Goal: Obtain resource: Download file/media

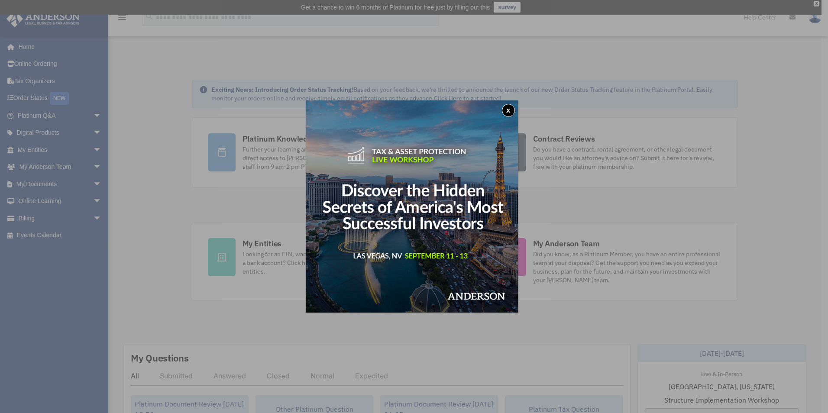
click at [508, 108] on button "x" at bounding box center [508, 110] width 13 height 13
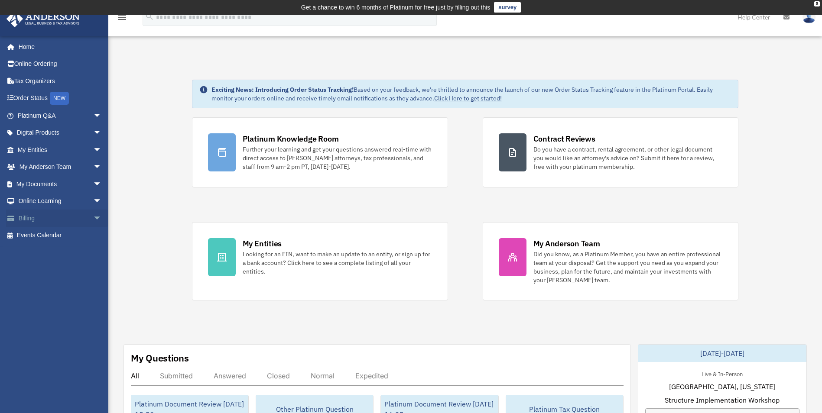
click at [30, 216] on link "Billing arrow_drop_down" at bounding box center [60, 218] width 109 height 17
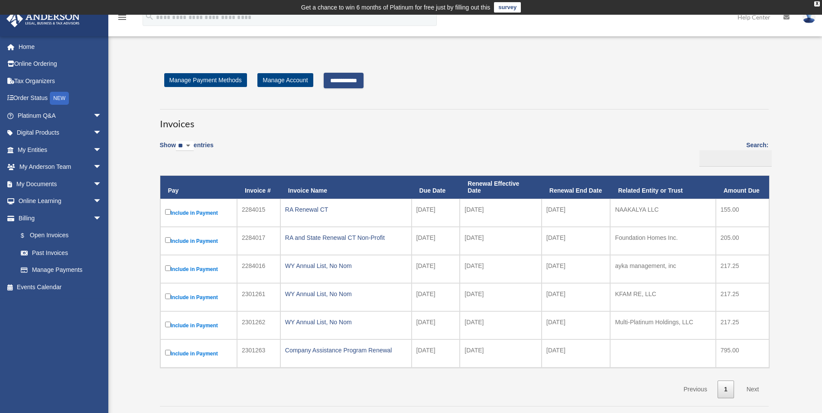
click at [343, 79] on input "**********" at bounding box center [344, 81] width 40 height 16
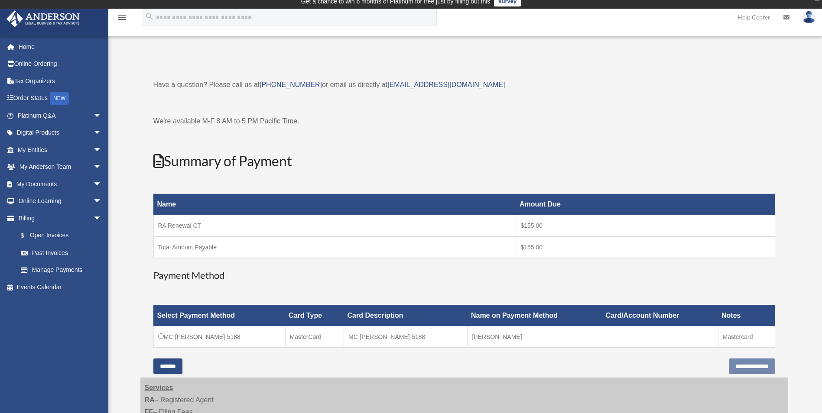
scroll to position [87, 0]
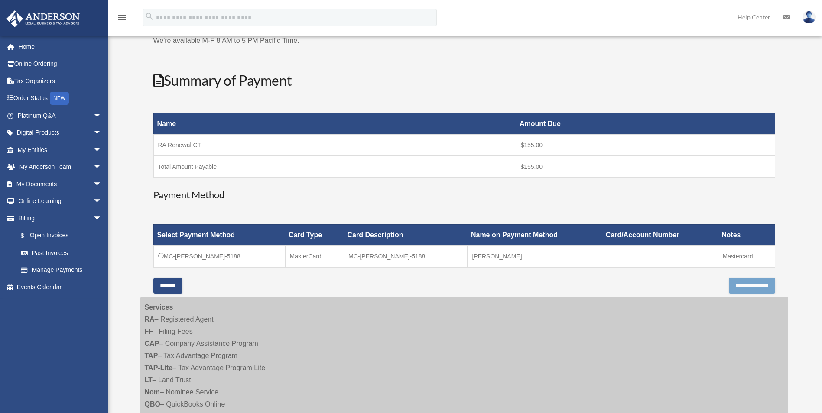
click at [744, 290] on input "**********" at bounding box center [751, 286] width 46 height 16
click at [737, 286] on input "**********" at bounding box center [751, 286] width 46 height 16
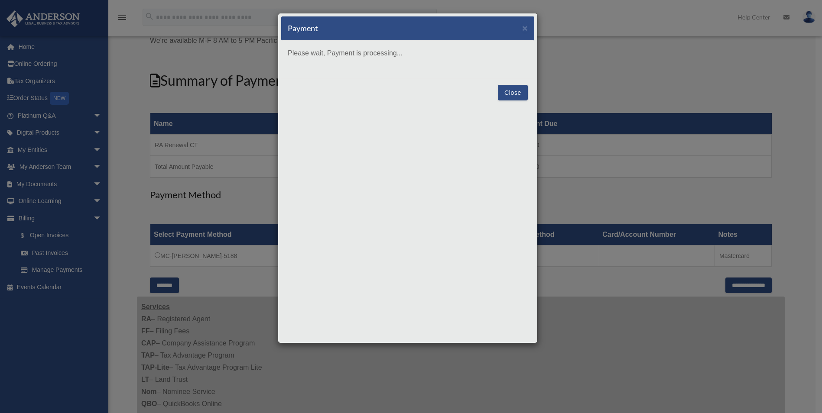
click at [516, 91] on button "Close" at bounding box center [513, 93] width 30 height 16
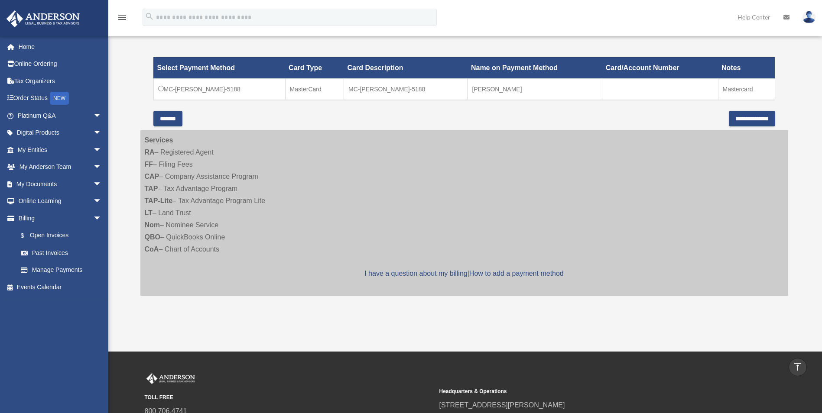
scroll to position [260, 0]
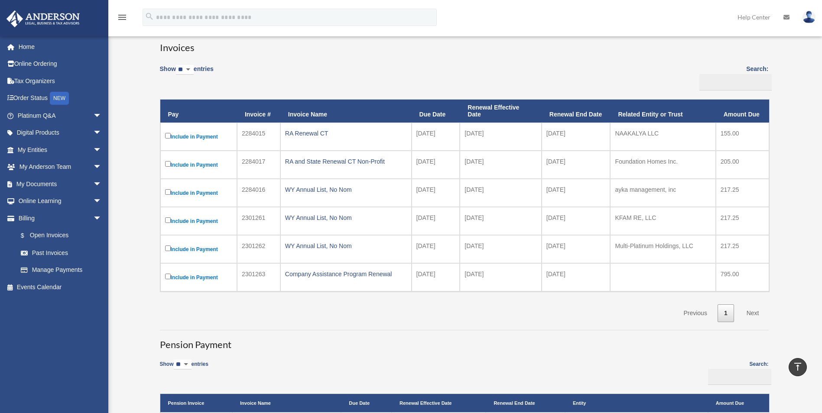
scroll to position [58, 0]
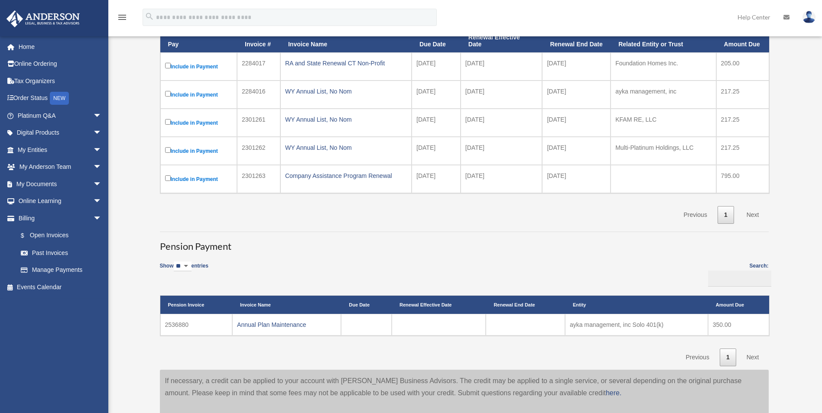
scroll to position [173, 0]
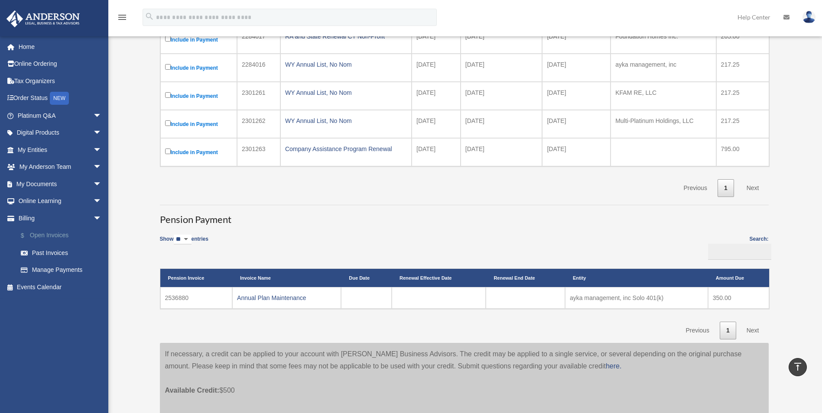
click at [55, 236] on link "$ Open Invoices" at bounding box center [63, 236] width 103 height 18
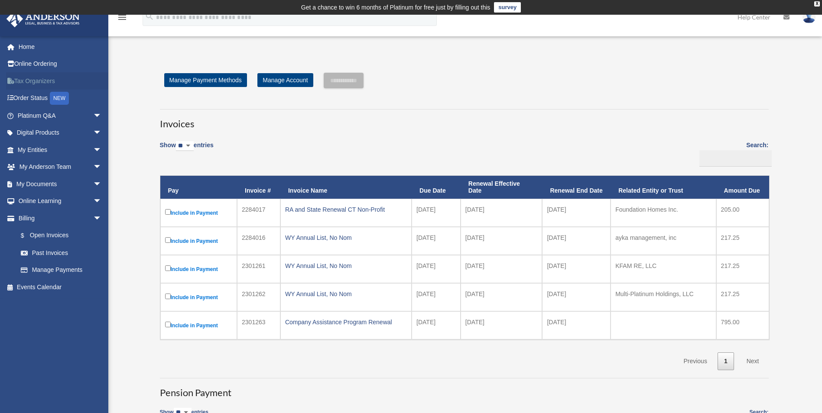
click at [35, 83] on link "Tax Organizers" at bounding box center [60, 80] width 109 height 17
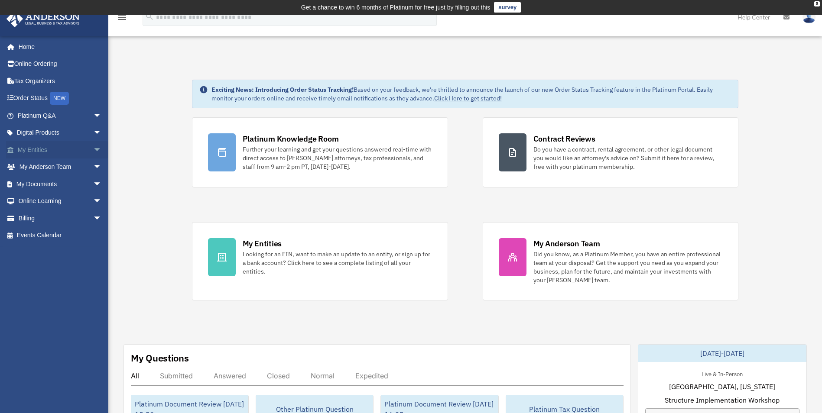
click at [93, 147] on span "arrow_drop_down" at bounding box center [101, 150] width 17 height 18
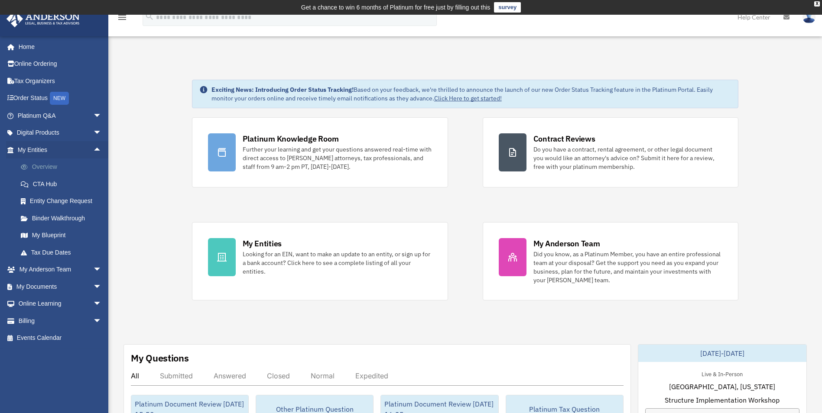
click at [45, 168] on link "Overview" at bounding box center [63, 167] width 103 height 17
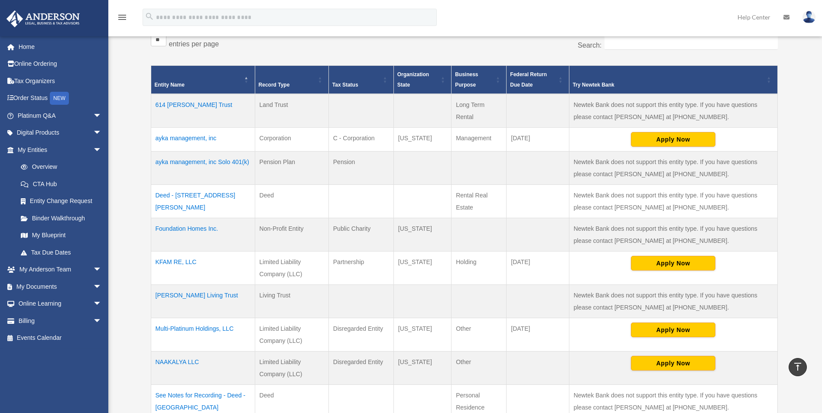
scroll to position [217, 0]
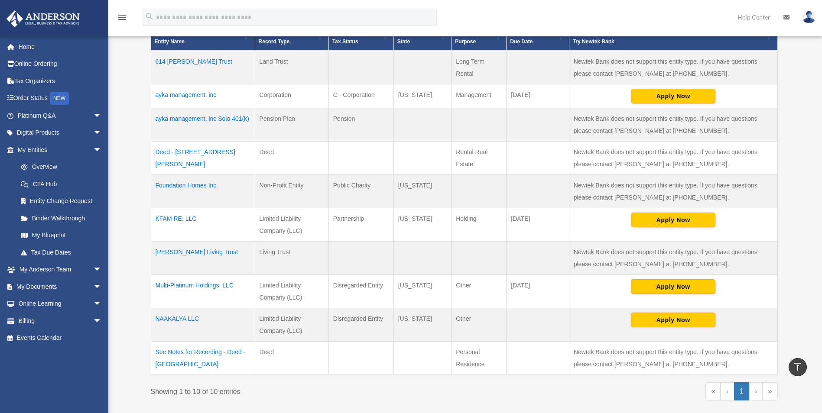
click at [199, 184] on td "Foundation Homes Inc." at bounding box center [203, 191] width 104 height 33
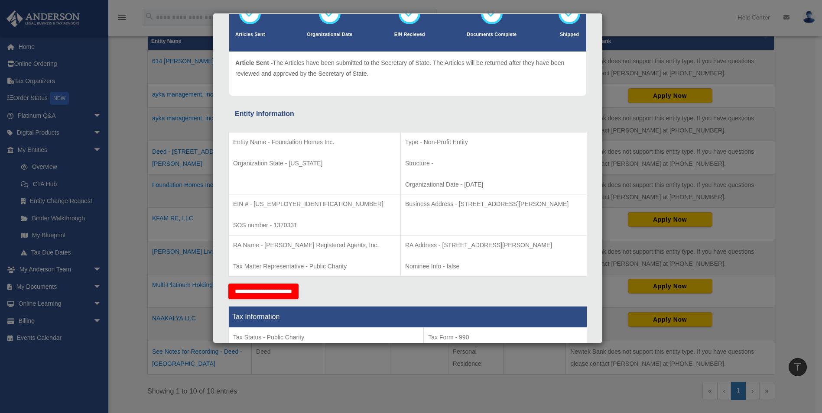
scroll to position [0, 0]
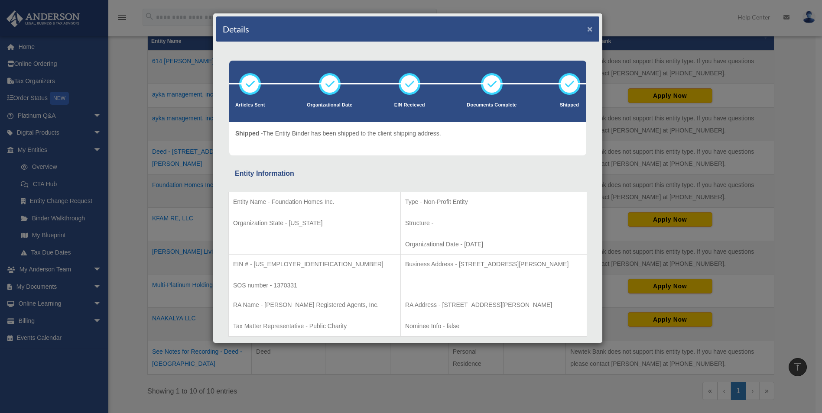
click at [587, 29] on button "×" at bounding box center [590, 28] width 6 height 9
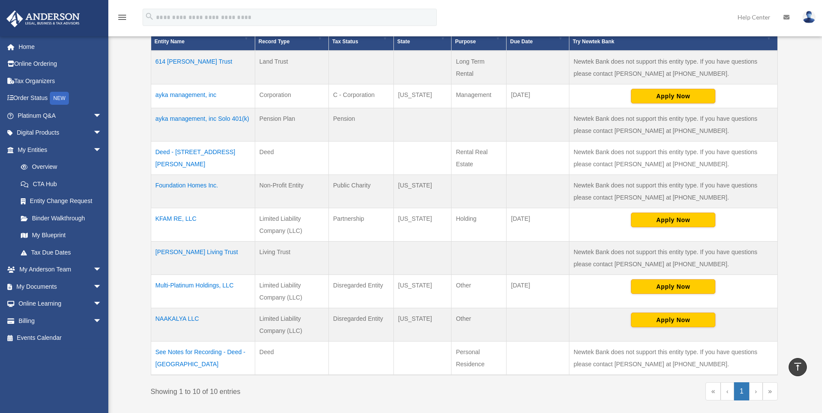
click at [190, 350] on td "See Notes for Recording - Deed - 10 Circle Road" at bounding box center [203, 358] width 104 height 34
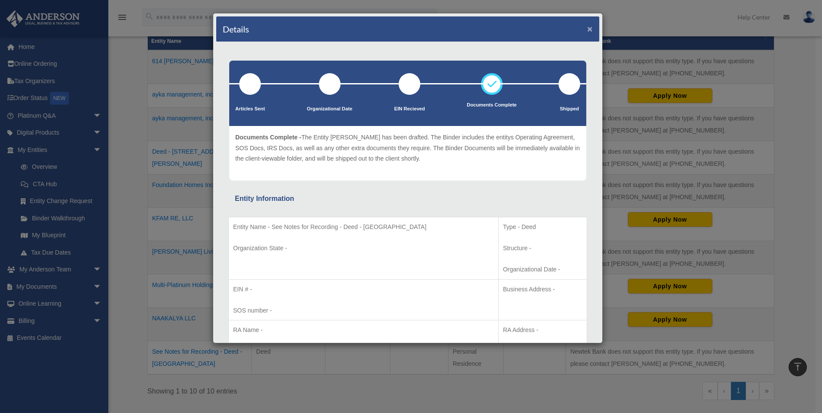
click at [587, 30] on button "×" at bounding box center [590, 28] width 6 height 9
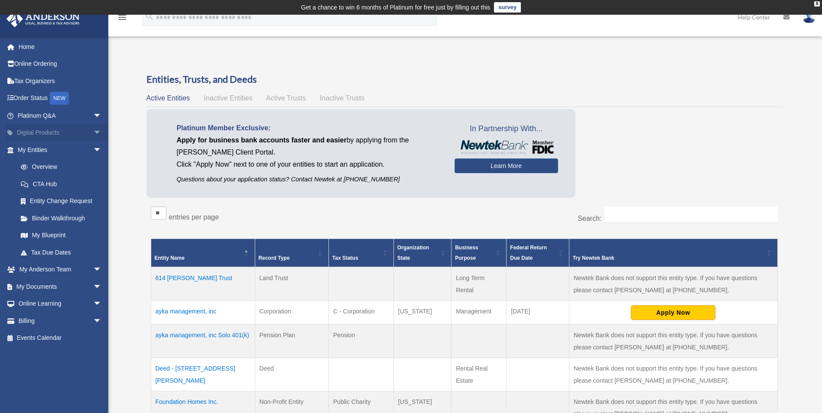
click at [39, 130] on link "Digital Products arrow_drop_down" at bounding box center [60, 132] width 109 height 17
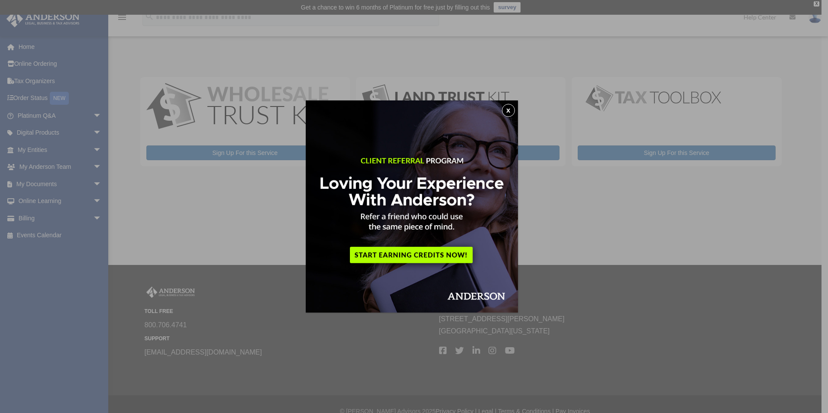
click at [510, 113] on button "x" at bounding box center [508, 110] width 13 height 13
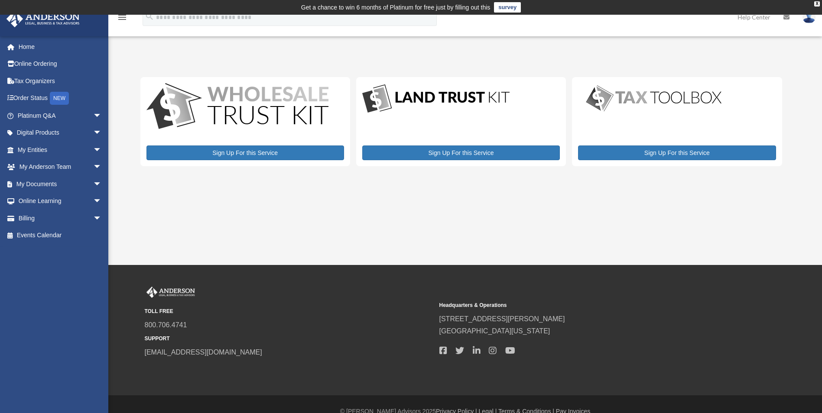
click at [440, 132] on div "Sign Up For this Service" at bounding box center [461, 121] width 210 height 89
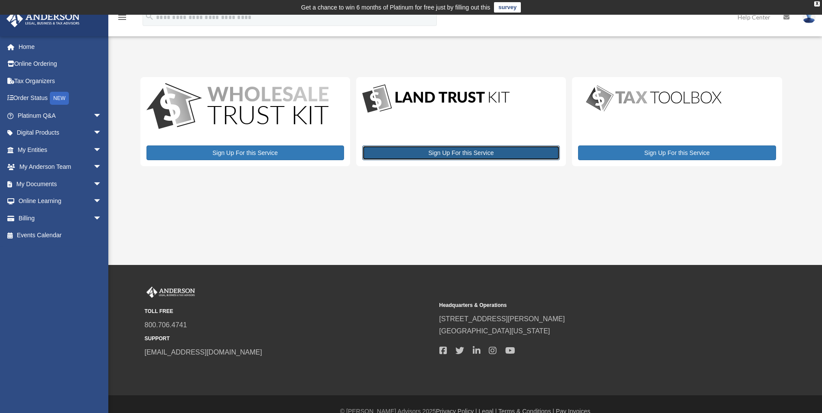
click at [437, 152] on link "Sign Up For this Service" at bounding box center [460, 153] width 197 height 15
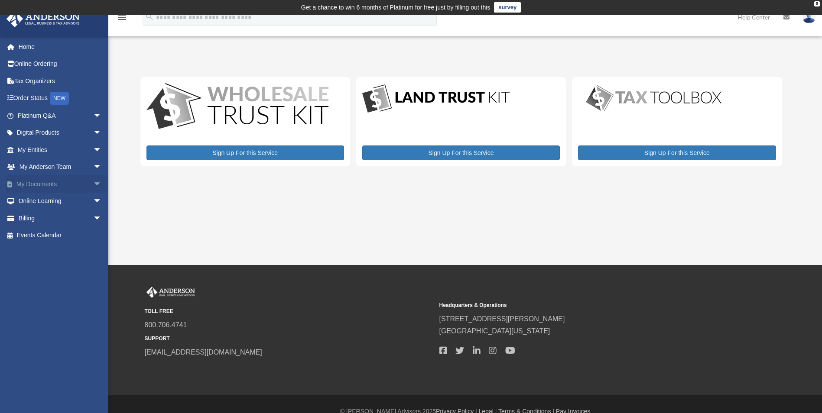
click at [93, 184] on span "arrow_drop_down" at bounding box center [101, 184] width 17 height 18
click at [38, 201] on link "Box" at bounding box center [63, 201] width 103 height 17
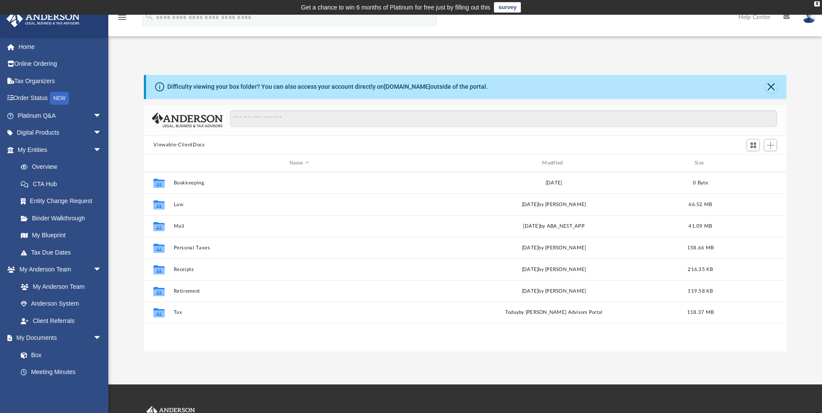
scroll to position [191, 636]
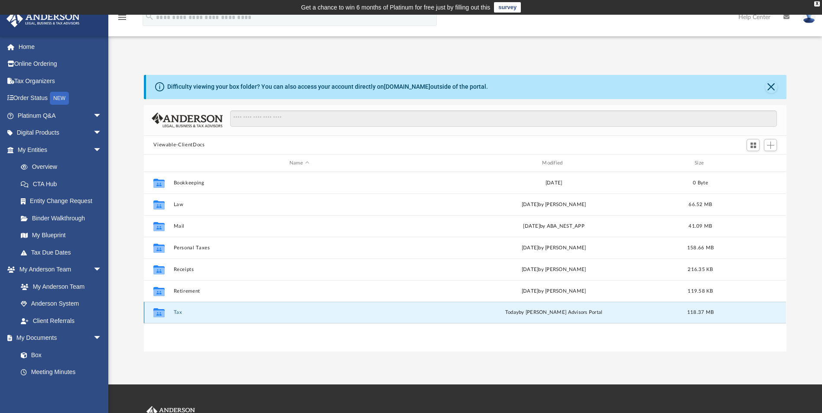
click at [177, 311] on button "Tax" at bounding box center [299, 313] width 251 height 6
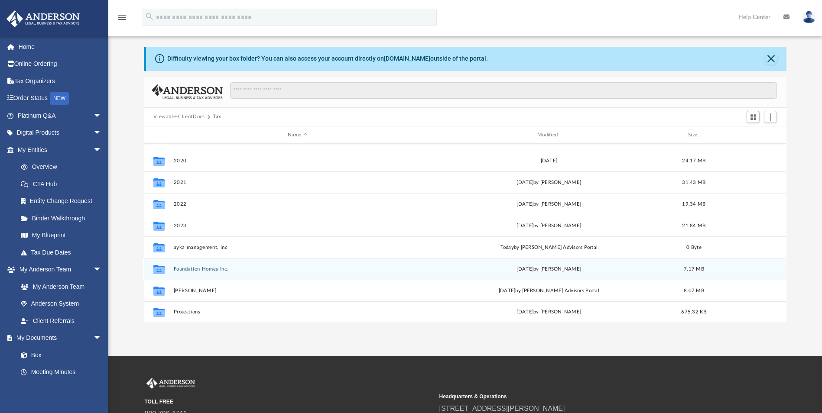
scroll to position [43, 0]
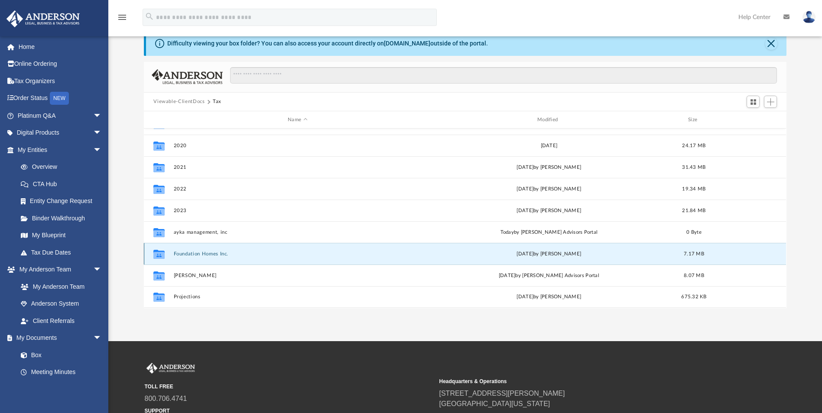
click at [197, 256] on button "Foundation Homes Inc." at bounding box center [298, 254] width 248 height 6
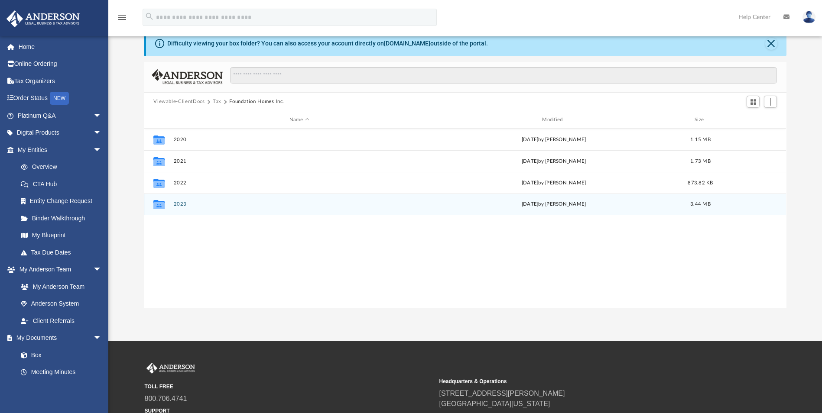
click at [179, 204] on button "2023" at bounding box center [299, 205] width 251 height 6
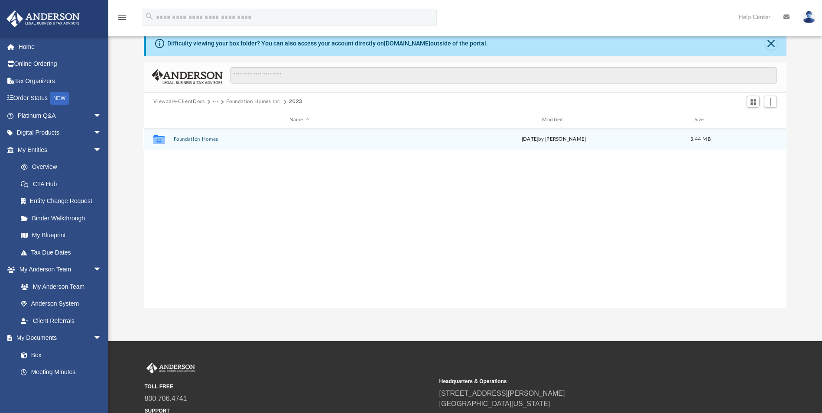
click at [196, 140] on button "Foundation Homes" at bounding box center [299, 140] width 251 height 6
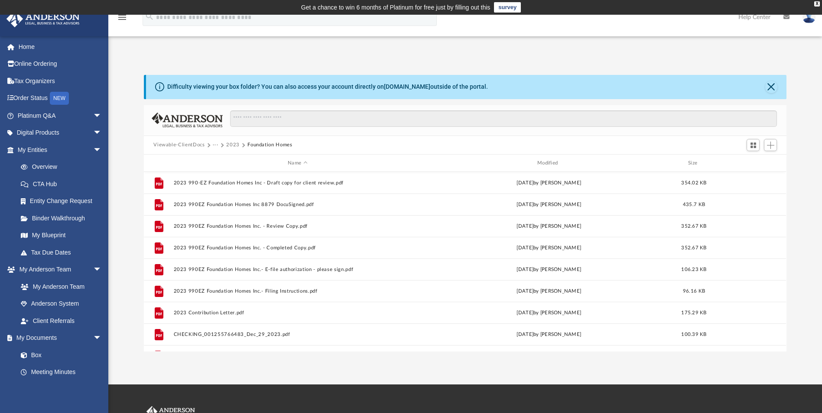
click at [186, 144] on button "Viewable-ClientDocs" at bounding box center [178, 145] width 51 height 8
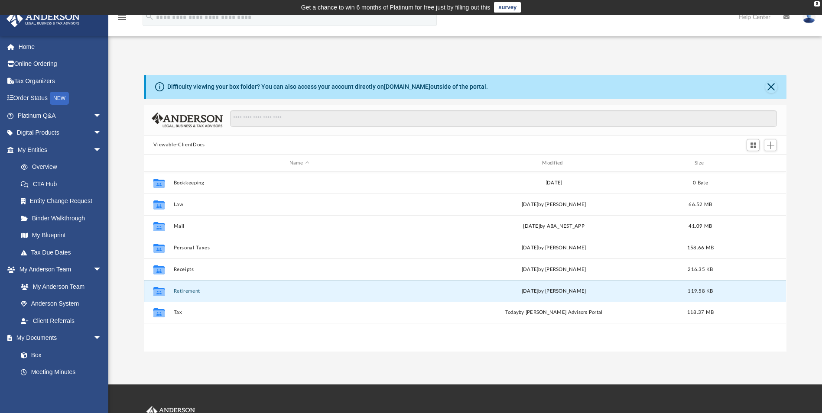
click at [191, 291] on button "Retirement" at bounding box center [299, 291] width 251 height 6
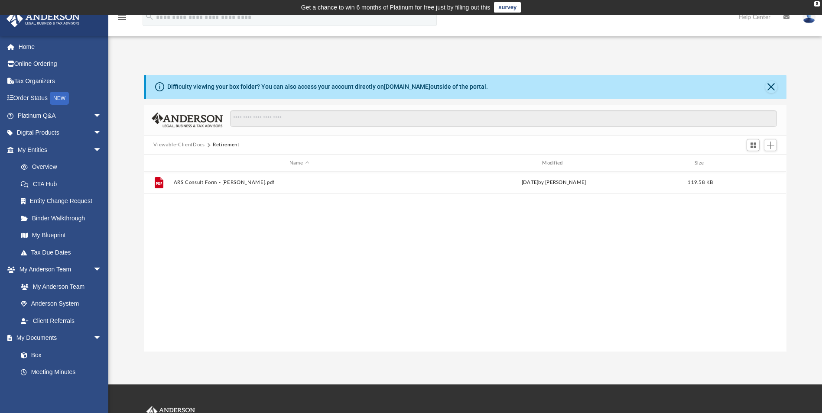
click at [190, 145] on button "Viewable-ClientDocs" at bounding box center [178, 145] width 51 height 8
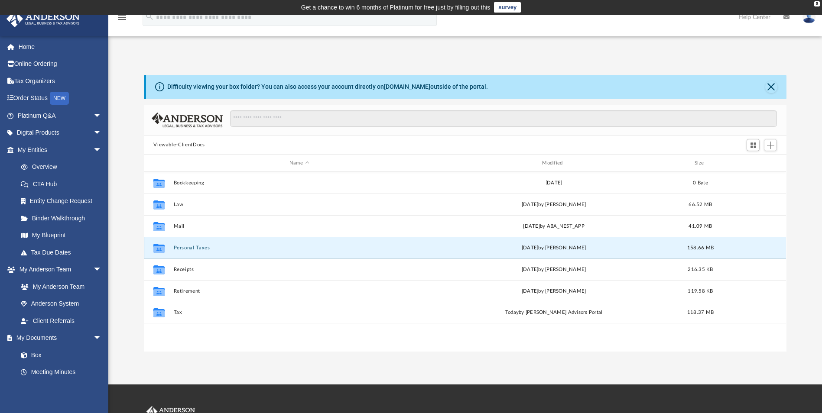
click at [191, 248] on button "Personal Taxes" at bounding box center [299, 248] width 251 height 6
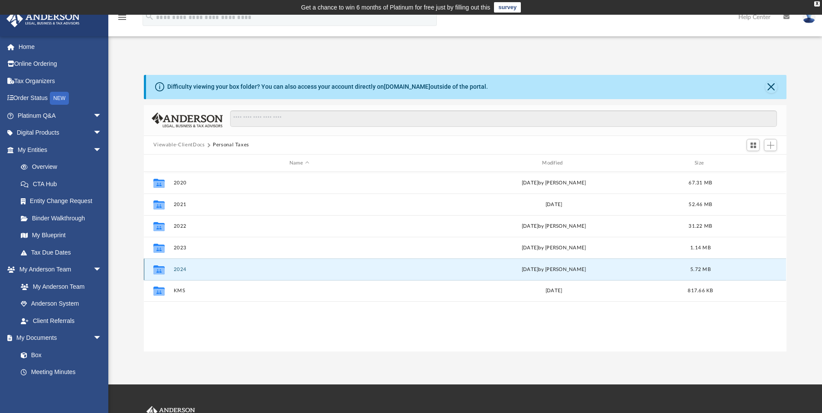
click at [177, 267] on button "2024" at bounding box center [299, 270] width 251 height 6
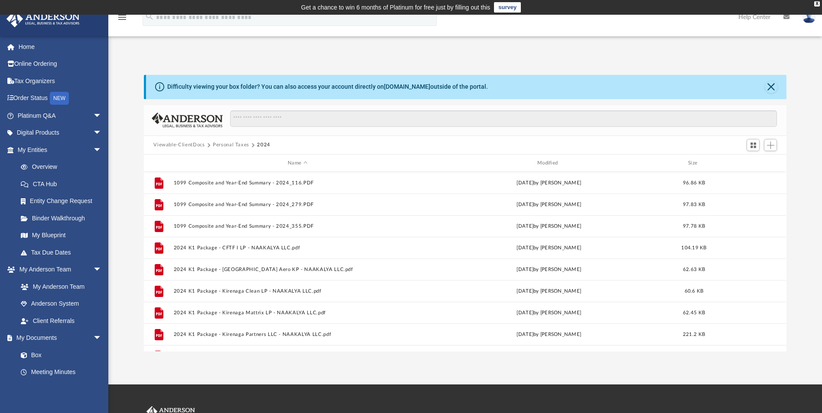
click at [185, 143] on button "Viewable-ClientDocs" at bounding box center [178, 145] width 51 height 8
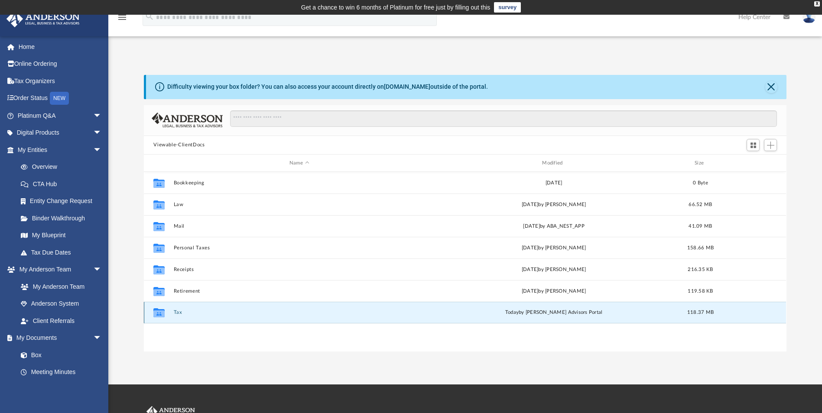
click at [176, 311] on button "Tax" at bounding box center [299, 313] width 251 height 6
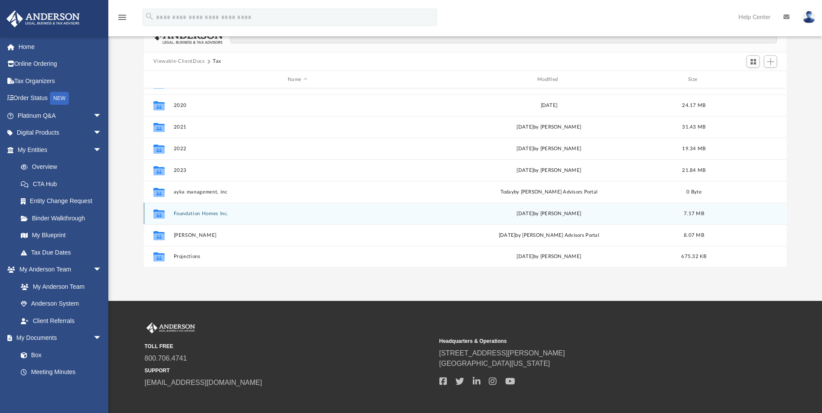
scroll to position [87, 0]
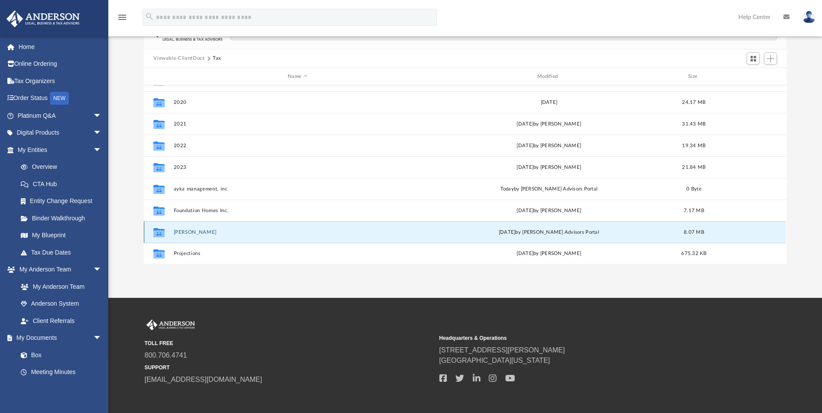
click at [190, 231] on button "[PERSON_NAME]" at bounding box center [298, 233] width 248 height 6
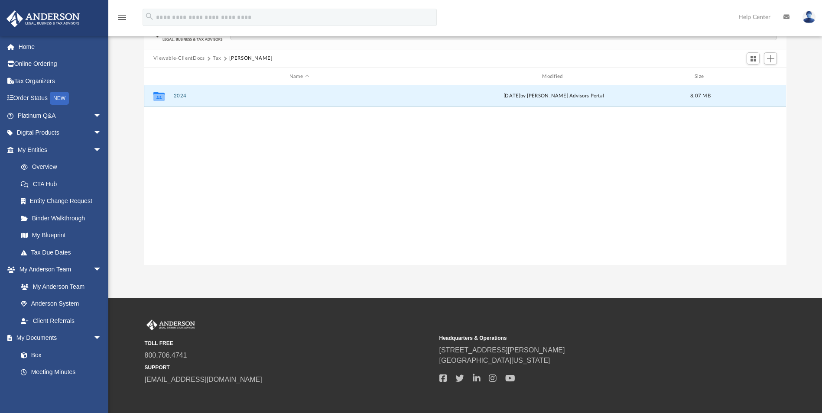
click at [181, 95] on button "2024" at bounding box center [299, 97] width 251 height 6
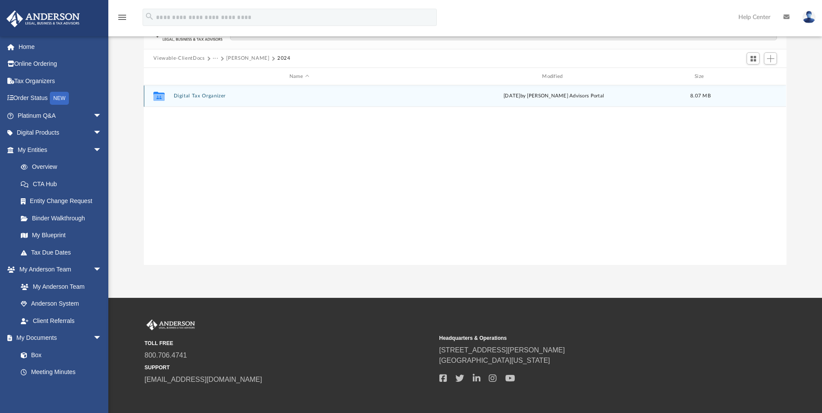
click at [181, 96] on button "Digital Tax Organizer" at bounding box center [299, 97] width 251 height 6
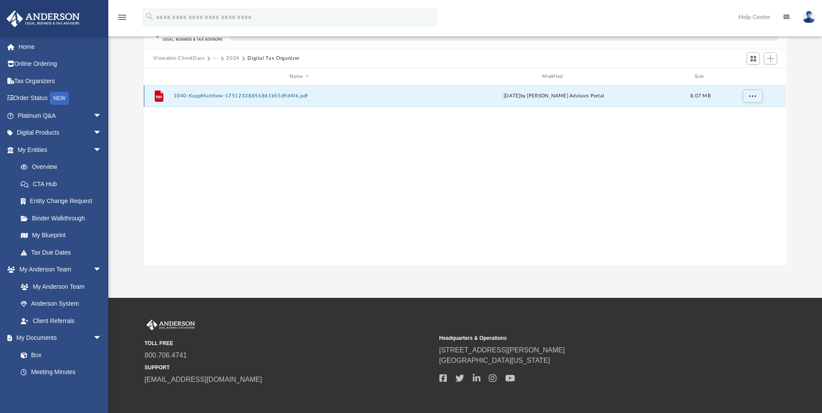
click at [224, 96] on button "1040-KoppMatthew-17512338856861b55d9d4f6.pdf" at bounding box center [299, 97] width 251 height 6
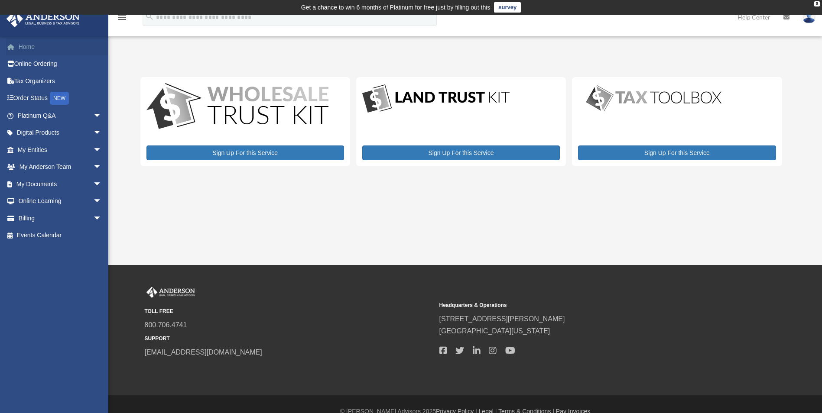
click at [23, 48] on link "Home" at bounding box center [60, 46] width 109 height 17
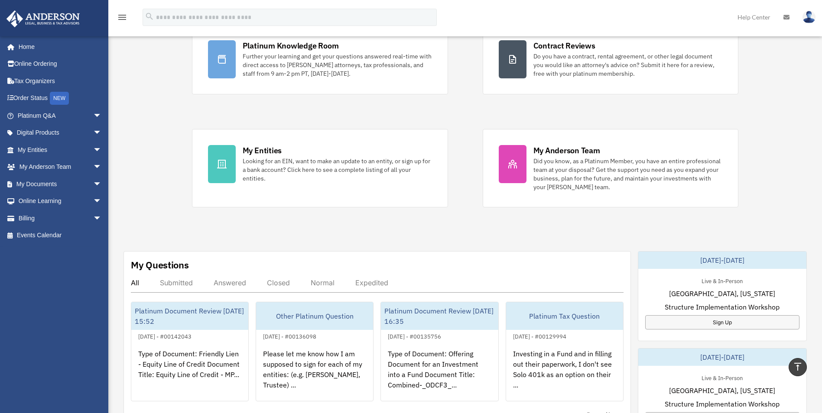
scroll to position [88, 0]
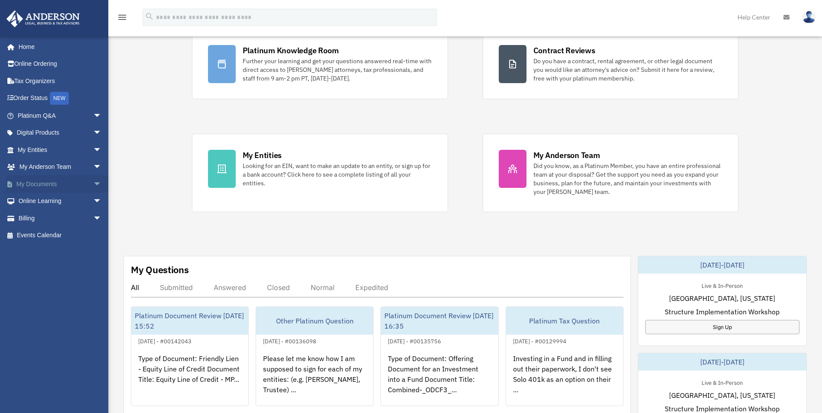
click at [93, 182] on span "arrow_drop_down" at bounding box center [101, 184] width 17 height 18
click at [33, 201] on link "Box" at bounding box center [63, 201] width 103 height 17
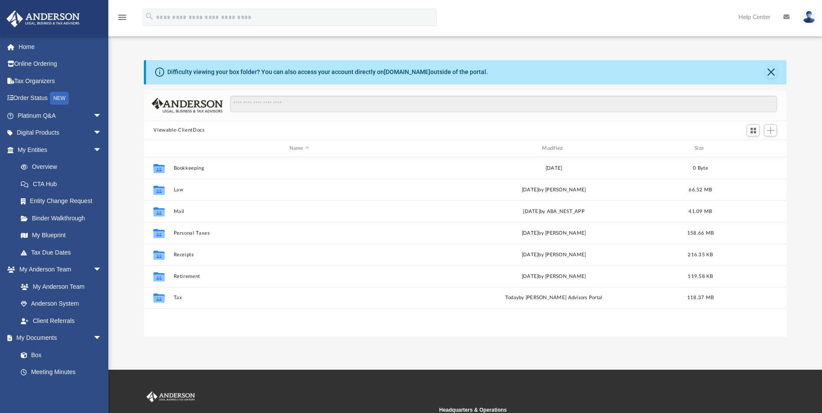
scroll to position [191, 636]
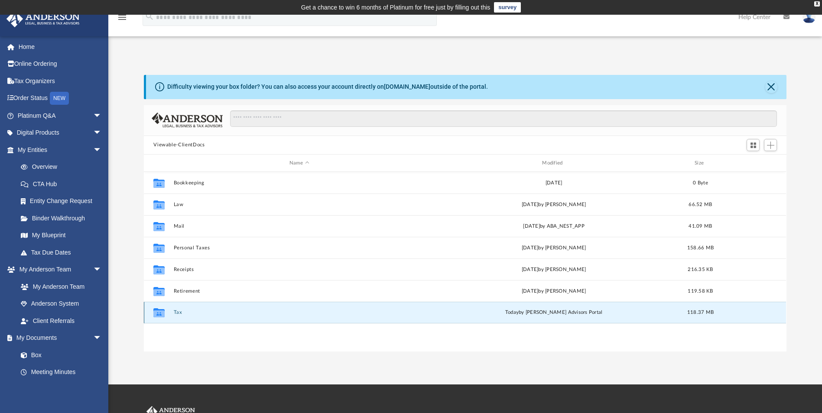
click at [177, 313] on button "Tax" at bounding box center [299, 313] width 251 height 6
click at [194, 313] on button "ayka management, inc" at bounding box center [298, 313] width 248 height 6
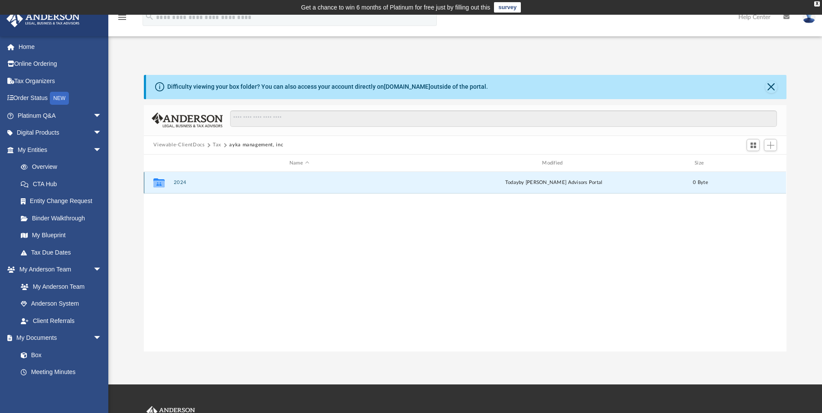
click at [181, 181] on button "2024" at bounding box center [299, 183] width 251 height 6
click at [185, 181] on button "Digital Tax Organizer" at bounding box center [299, 183] width 251 height 6
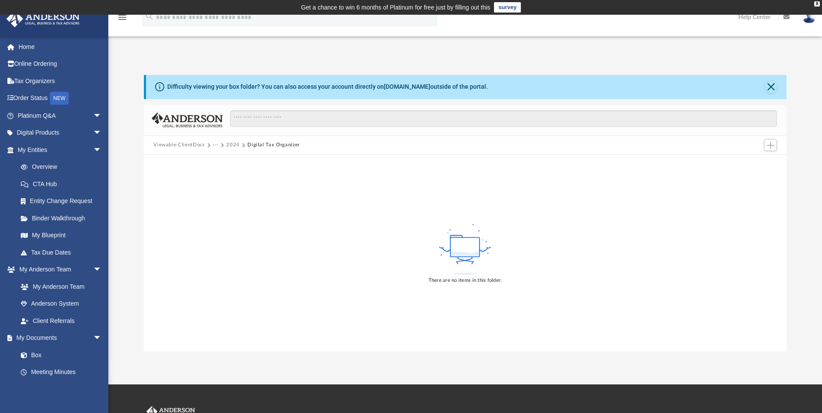
click at [214, 146] on button "···" at bounding box center [216, 145] width 6 height 8
click at [185, 146] on button "Viewable-ClientDocs" at bounding box center [178, 145] width 51 height 8
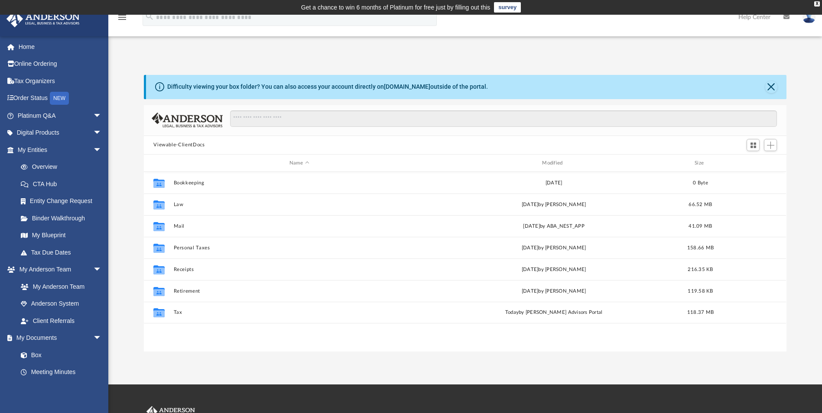
scroll to position [7, 7]
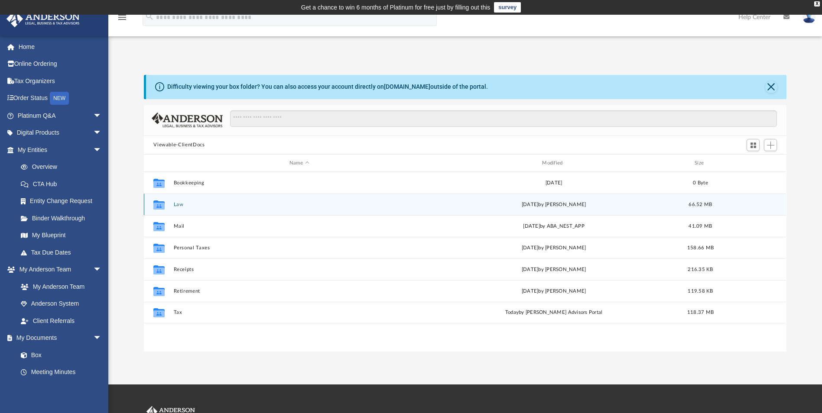
click at [175, 203] on button "Law" at bounding box center [299, 205] width 251 height 6
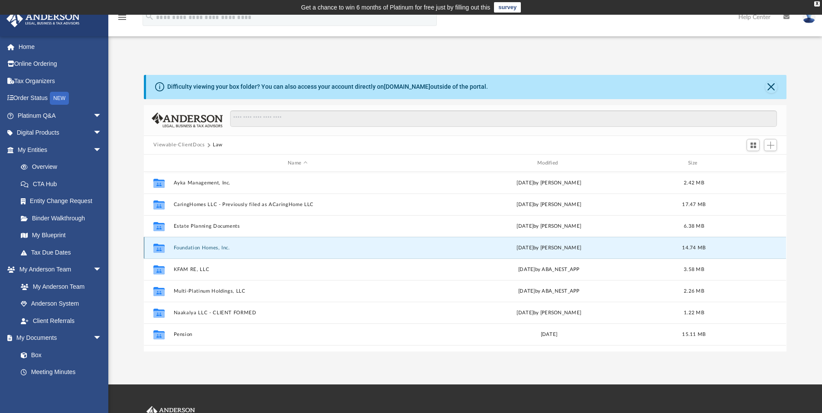
click at [187, 246] on button "Foundation Homes, Inc." at bounding box center [298, 248] width 248 height 6
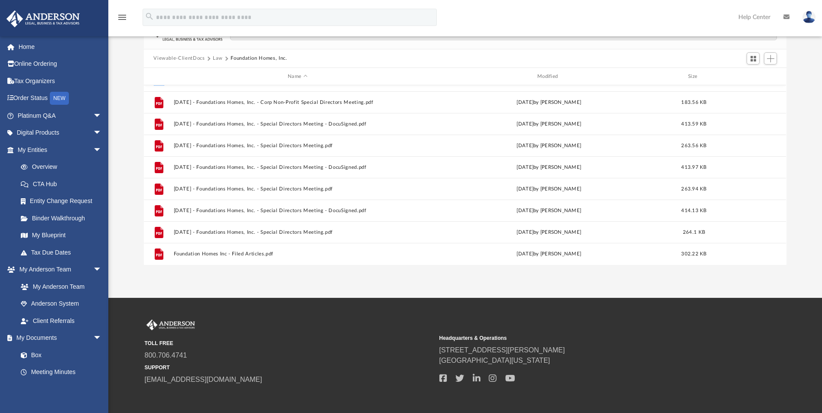
scroll to position [0, 0]
